Goal: Task Accomplishment & Management: Complete application form

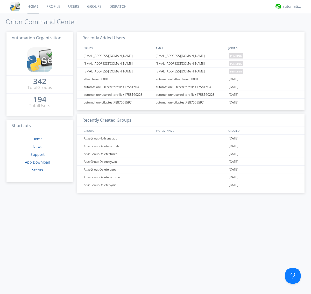
click at [73, 6] on link "Users" at bounding box center [73, 6] width 19 height 13
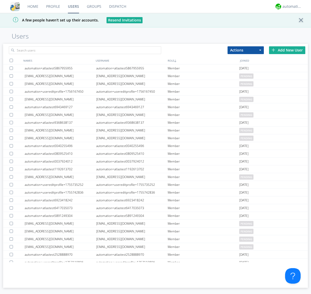
click at [287, 50] on div "Add New User" at bounding box center [287, 50] width 36 height 8
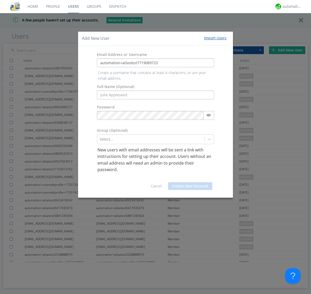
type input "automation+atlastest7719089723"
click at [190, 182] on button "Create User Account" at bounding box center [190, 186] width 44 height 8
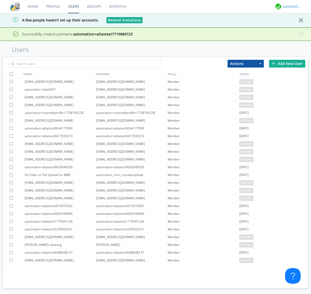
click at [291, 6] on div "automation+atlas" at bounding box center [291, 6] width 19 height 5
click at [294, 27] on div "Log Out" at bounding box center [294, 27] width 27 height 9
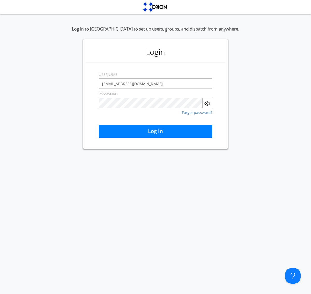
type input "[EMAIL_ADDRESS][DOMAIN_NAME]"
click at [155, 131] on button "Log in" at bounding box center [155, 131] width 113 height 13
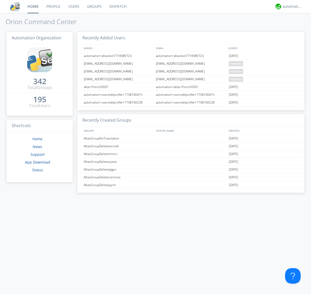
click at [73, 6] on link "Users" at bounding box center [73, 6] width 19 height 13
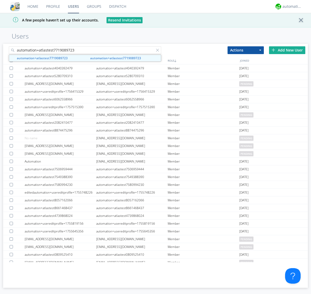
type input "automation+atlastest7719089723"
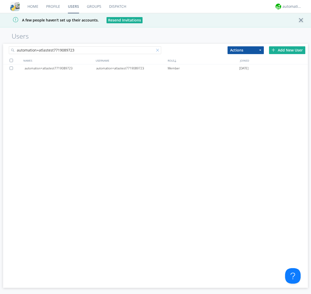
click at [159, 51] on div at bounding box center [158, 51] width 5 height 5
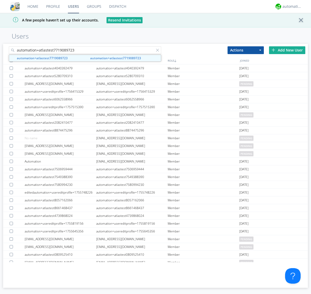
type input "automation+atlastest7719089723"
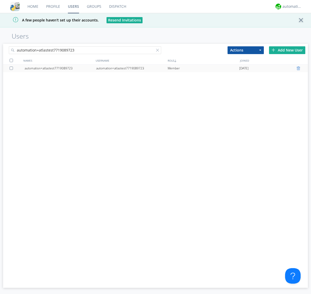
click at [299, 68] on div at bounding box center [298, 68] width 5 height 4
click at [291, 6] on div "automation+atlas" at bounding box center [291, 6] width 19 height 5
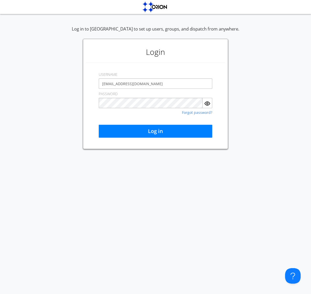
type input "[EMAIL_ADDRESS][DOMAIN_NAME]"
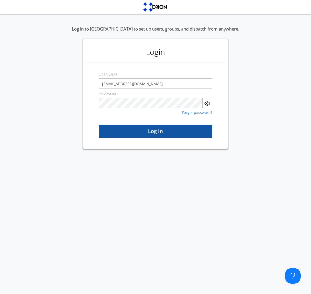
click at [155, 131] on button "Log in" at bounding box center [155, 131] width 113 height 13
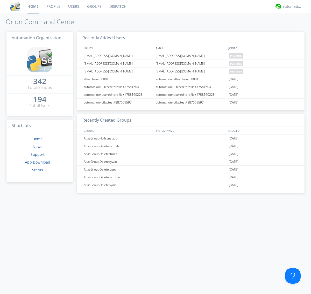
click at [73, 6] on link "Users" at bounding box center [73, 6] width 19 height 13
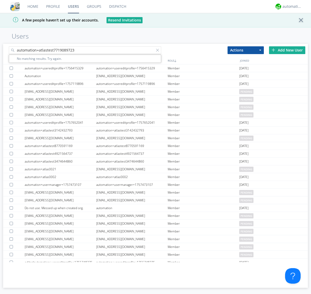
type input "automation+atlastest7719089723"
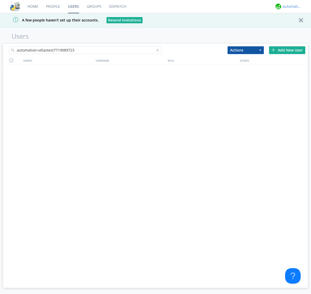
click at [291, 6] on div "automation+atlas" at bounding box center [291, 6] width 19 height 5
